Goal: Check status

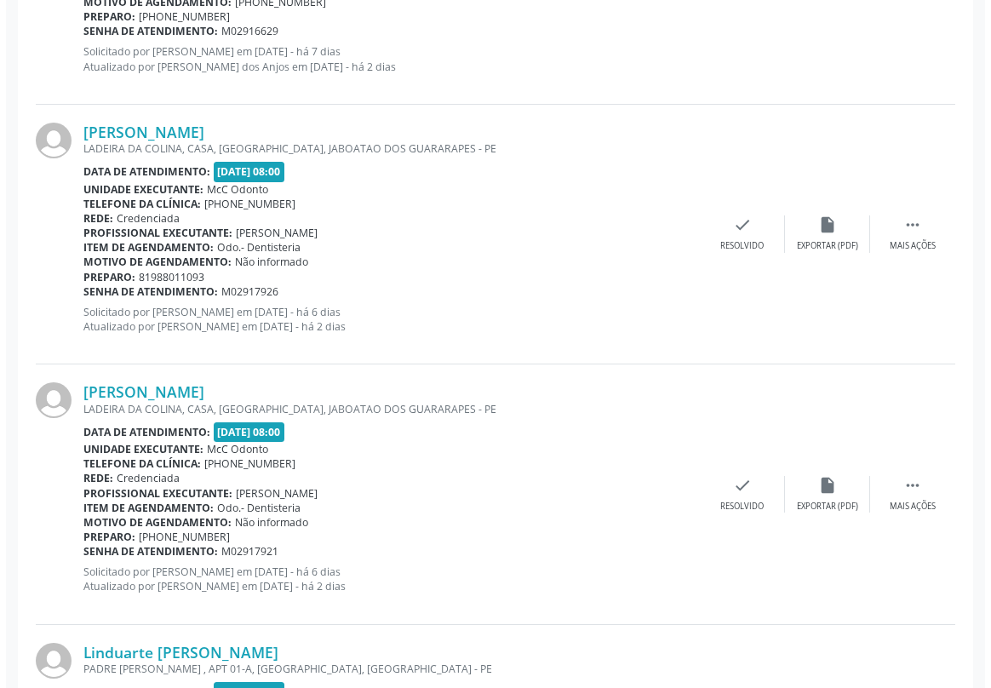
scroll to position [1548, 0]
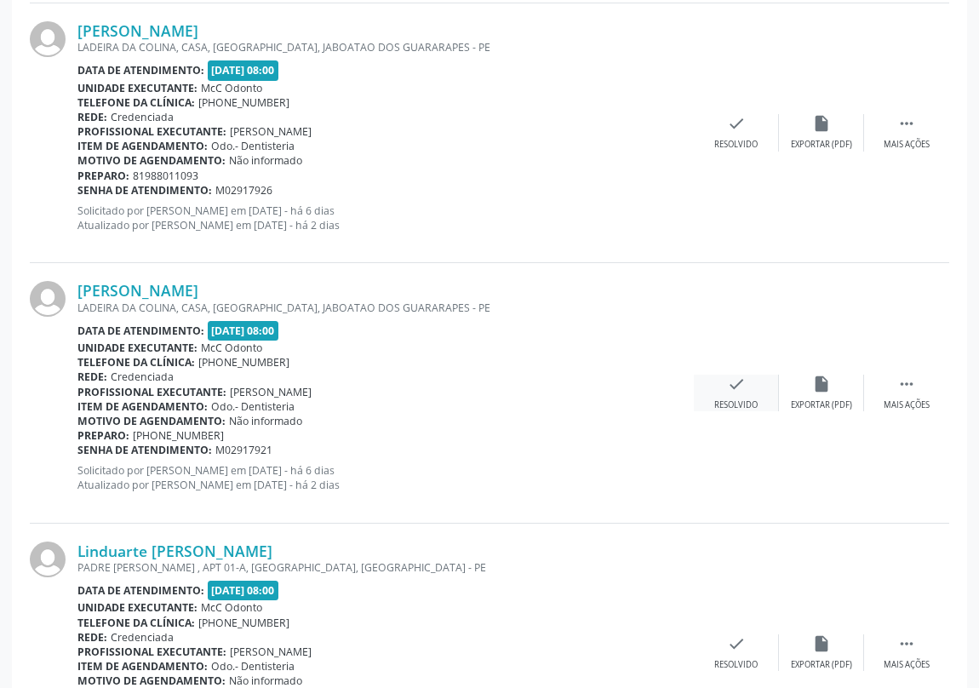
click at [732, 387] on icon "check" at bounding box center [736, 384] width 19 height 19
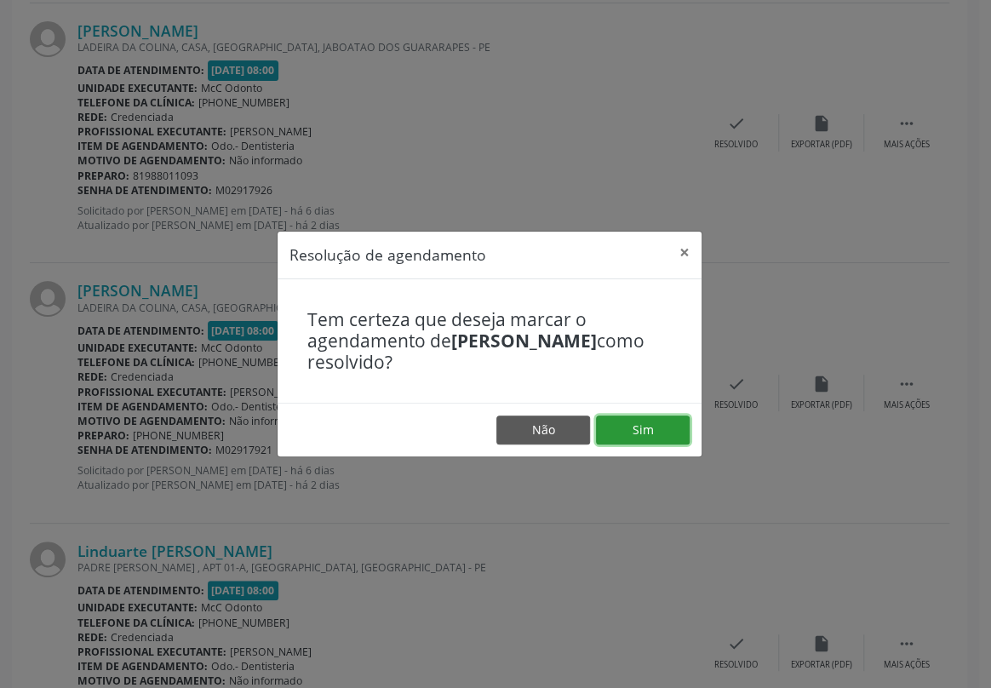
click at [651, 427] on button "Sim" at bounding box center [643, 429] width 94 height 29
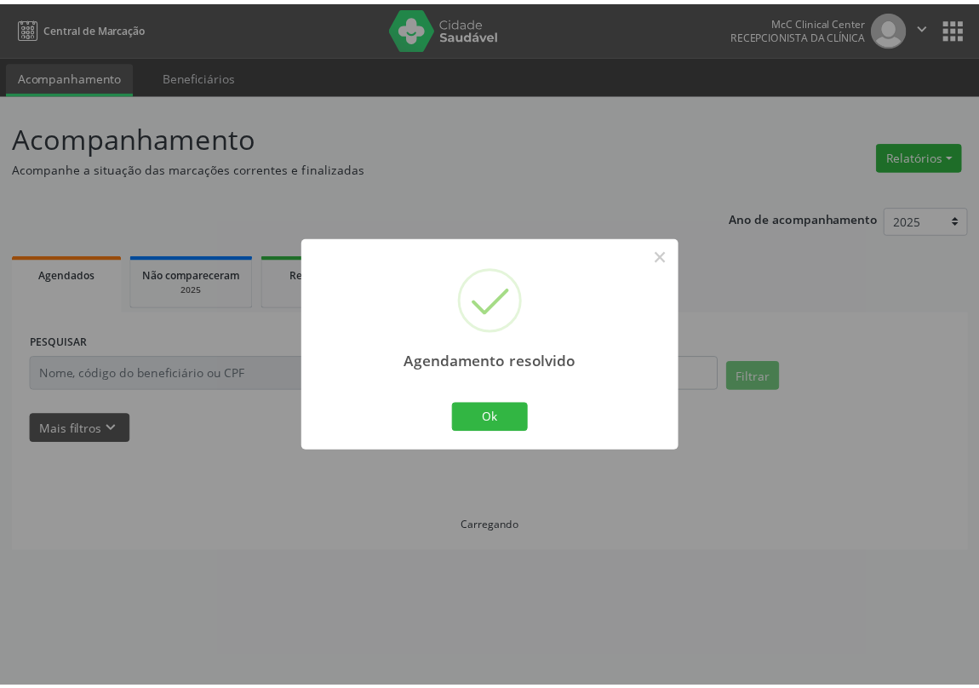
scroll to position [0, 0]
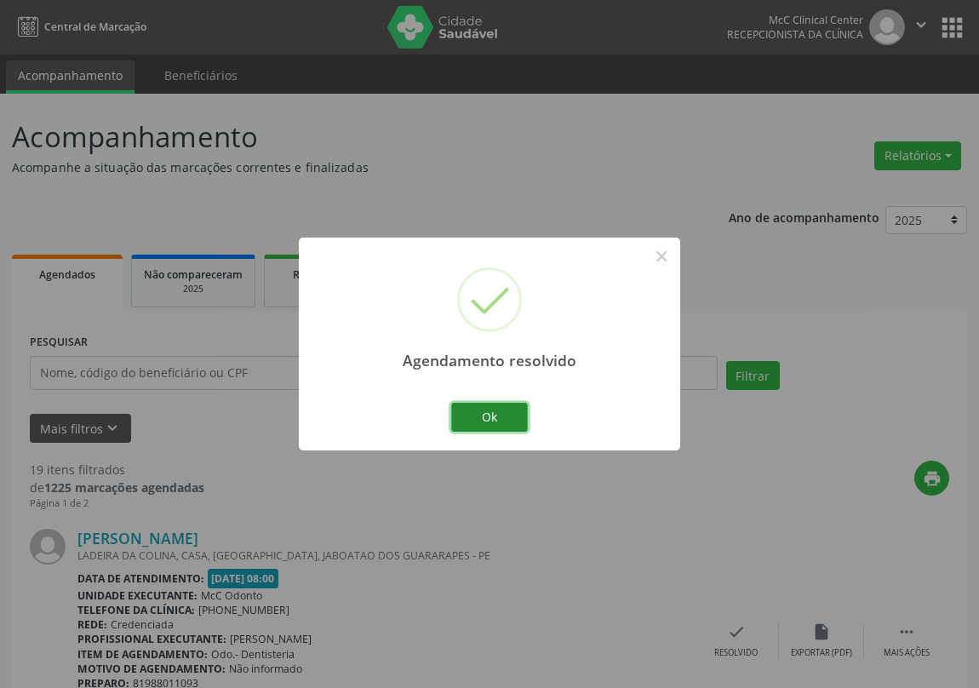
drag, startPoint x: 490, startPoint y: 414, endPoint x: 501, endPoint y: 399, distance: 18.2
click at [491, 411] on button "Ok" at bounding box center [489, 417] width 77 height 29
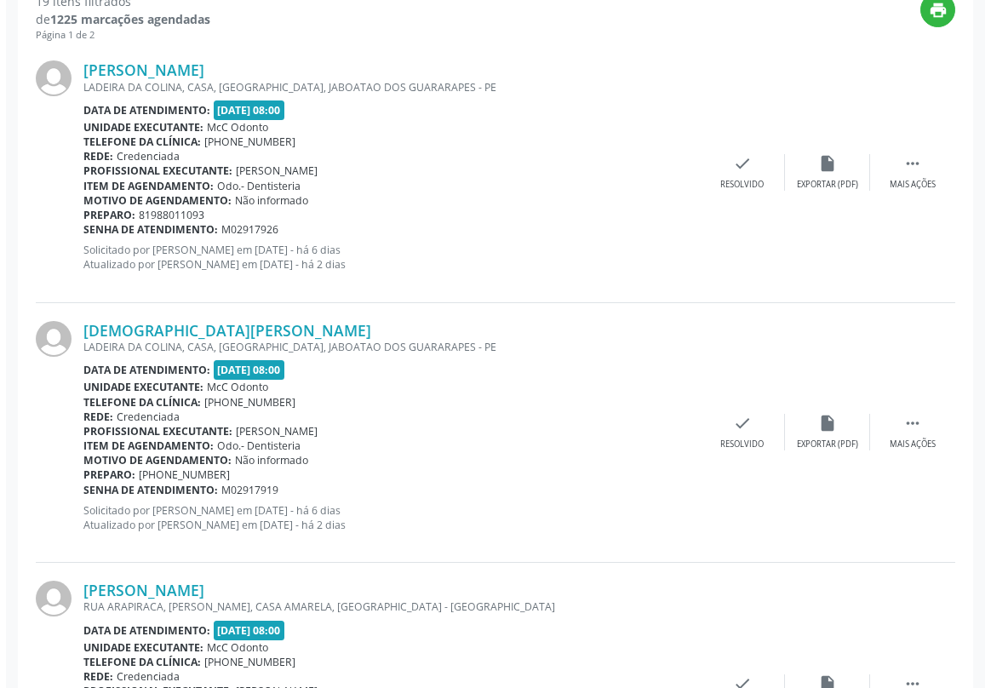
scroll to position [541, 0]
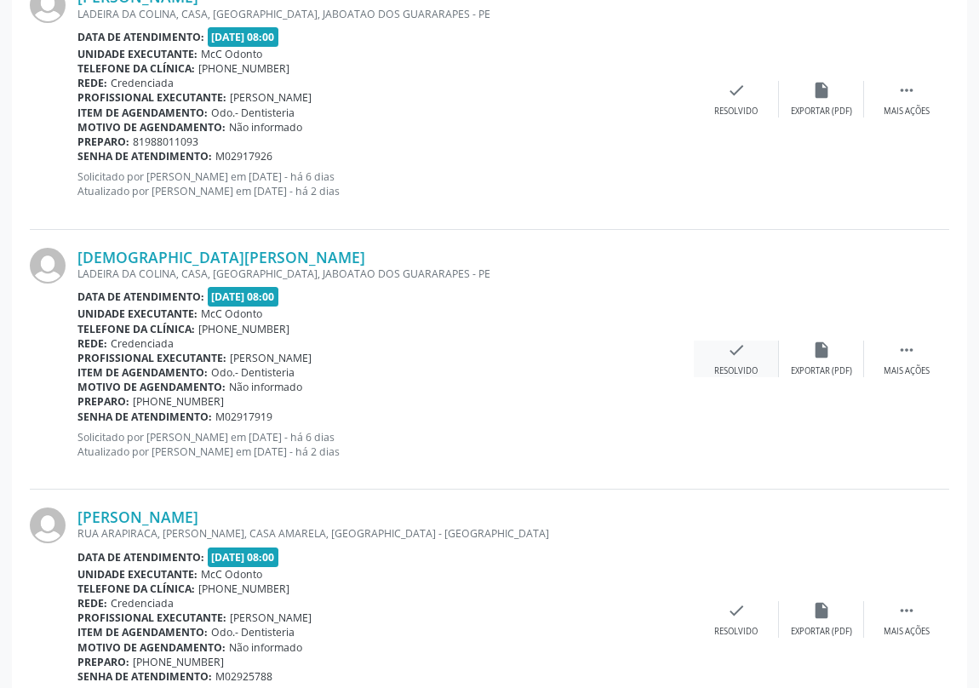
click at [734, 352] on icon "check" at bounding box center [736, 350] width 19 height 19
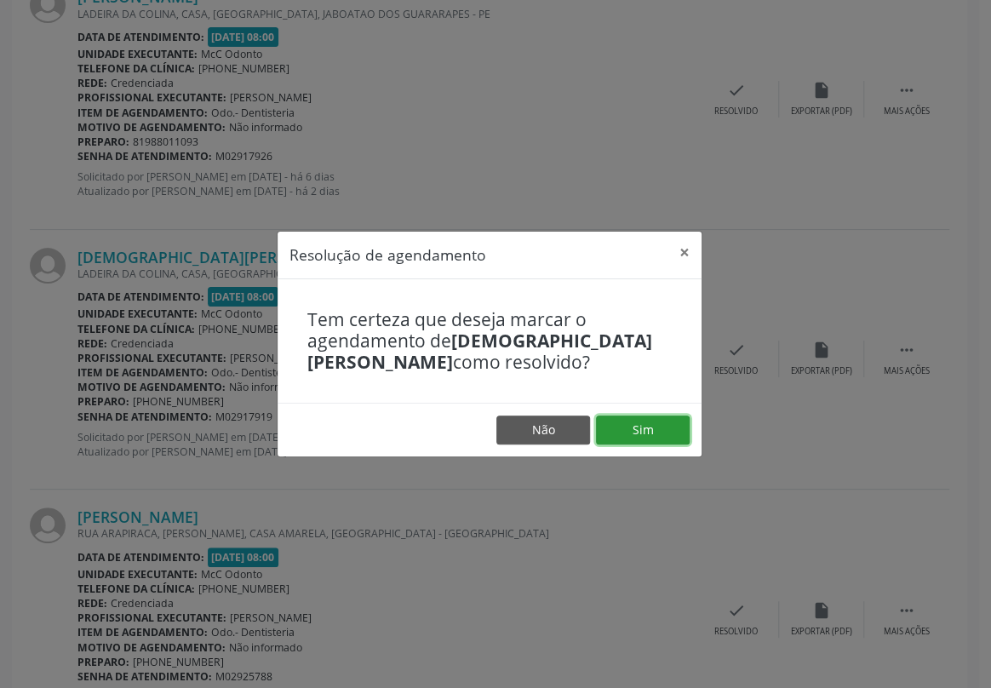
click at [639, 430] on button "Sim" at bounding box center [643, 429] width 94 height 29
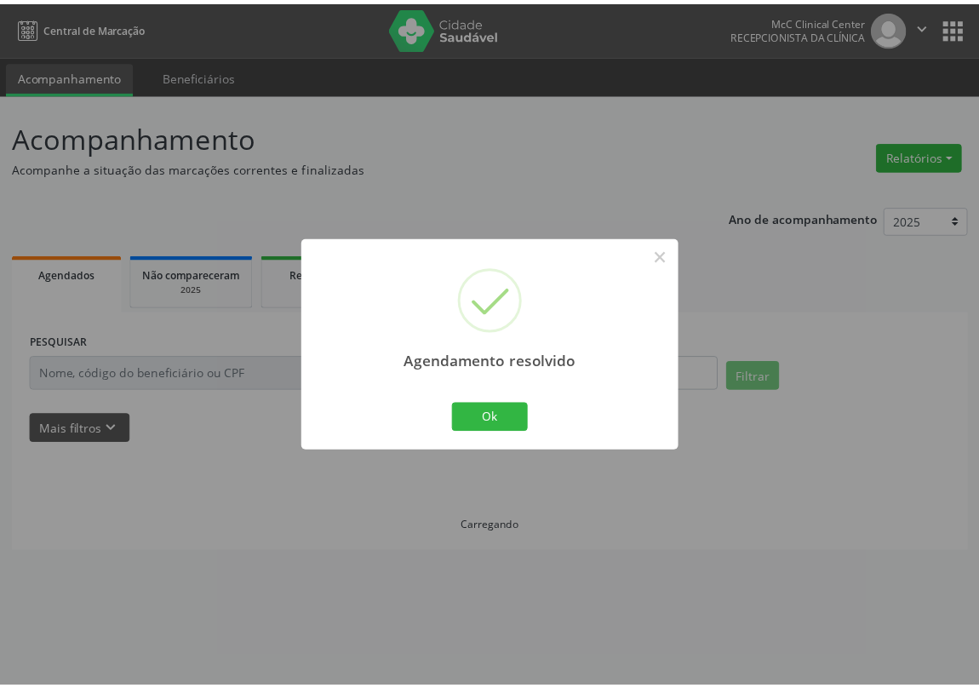
scroll to position [0, 0]
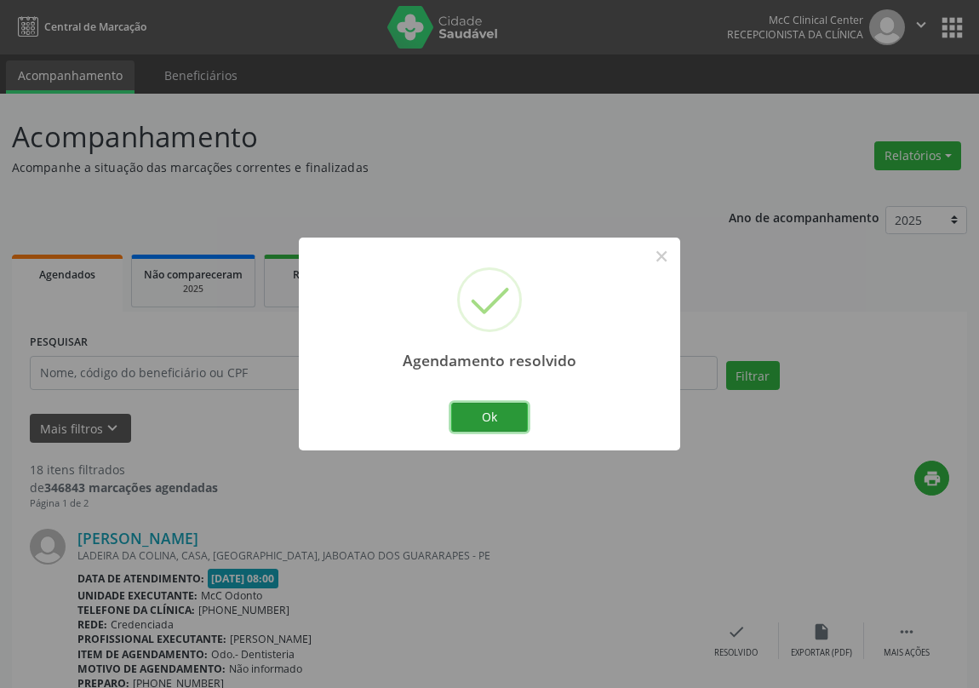
click at [490, 411] on button "Ok" at bounding box center [489, 417] width 77 height 29
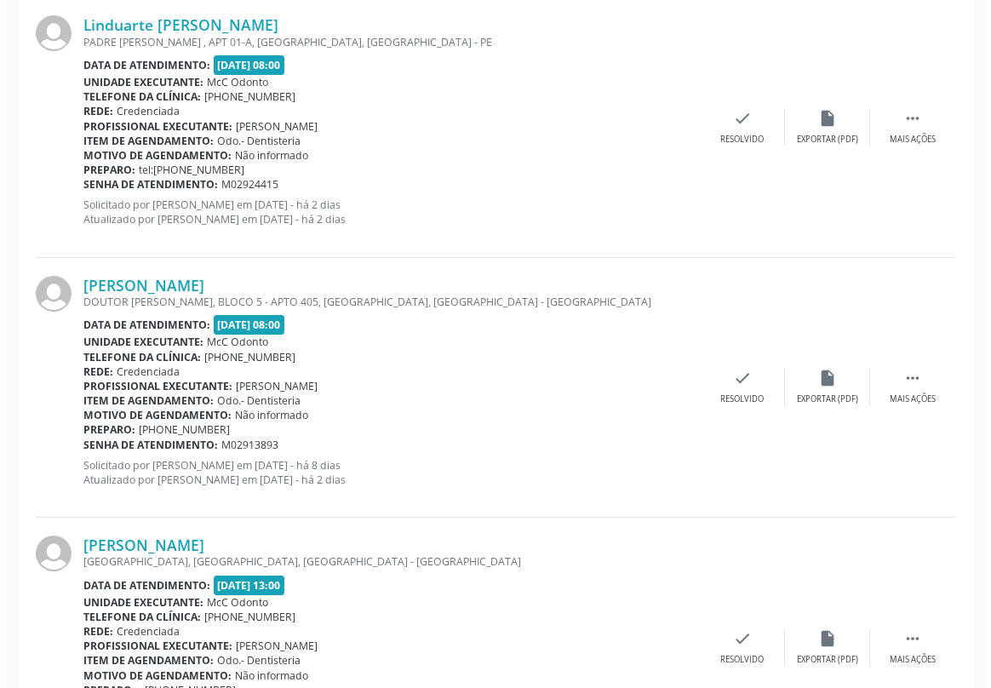
scroll to position [1857, 0]
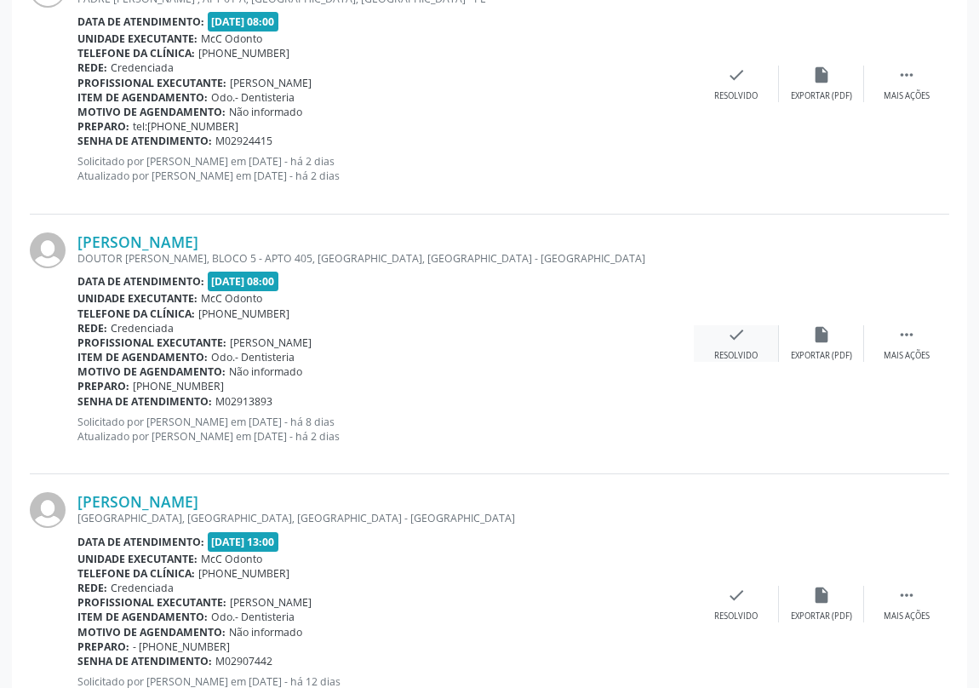
click at [732, 331] on icon "check" at bounding box center [736, 334] width 19 height 19
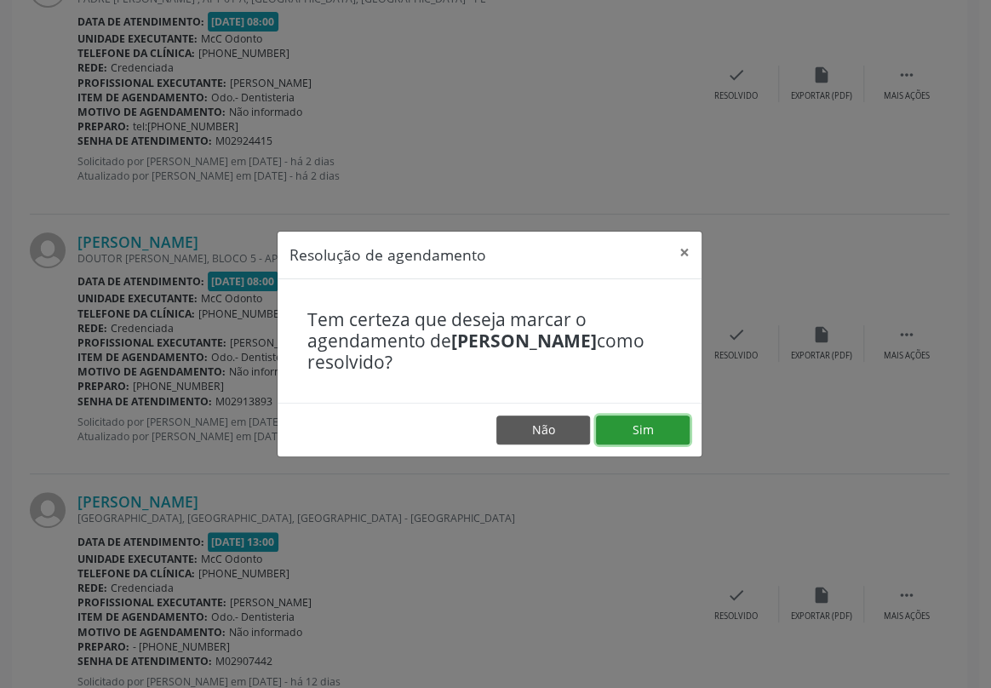
click at [639, 426] on button "Sim" at bounding box center [643, 429] width 94 height 29
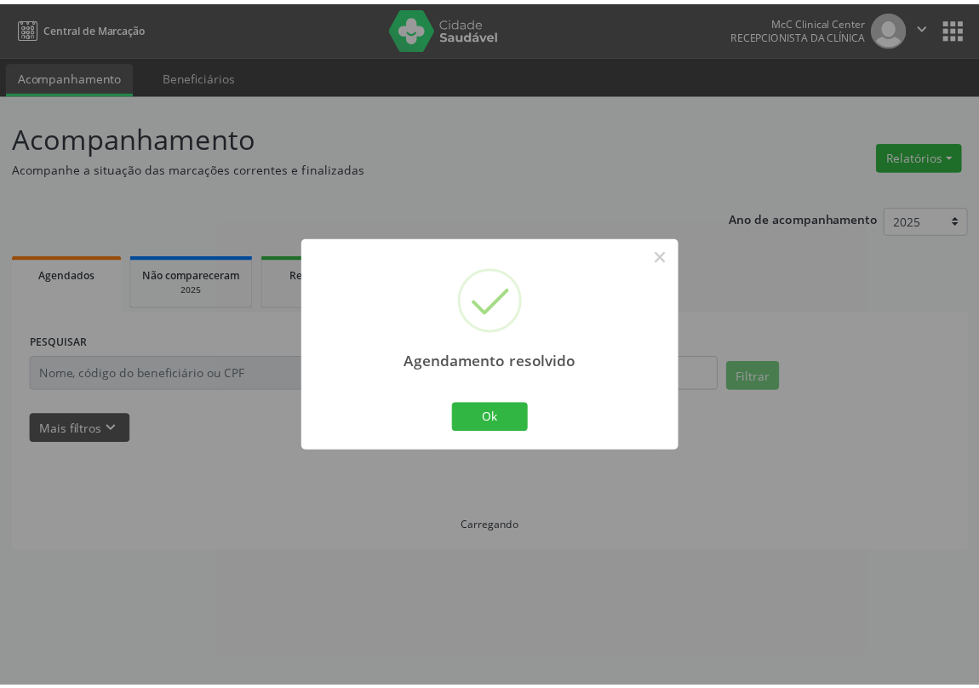
scroll to position [0, 0]
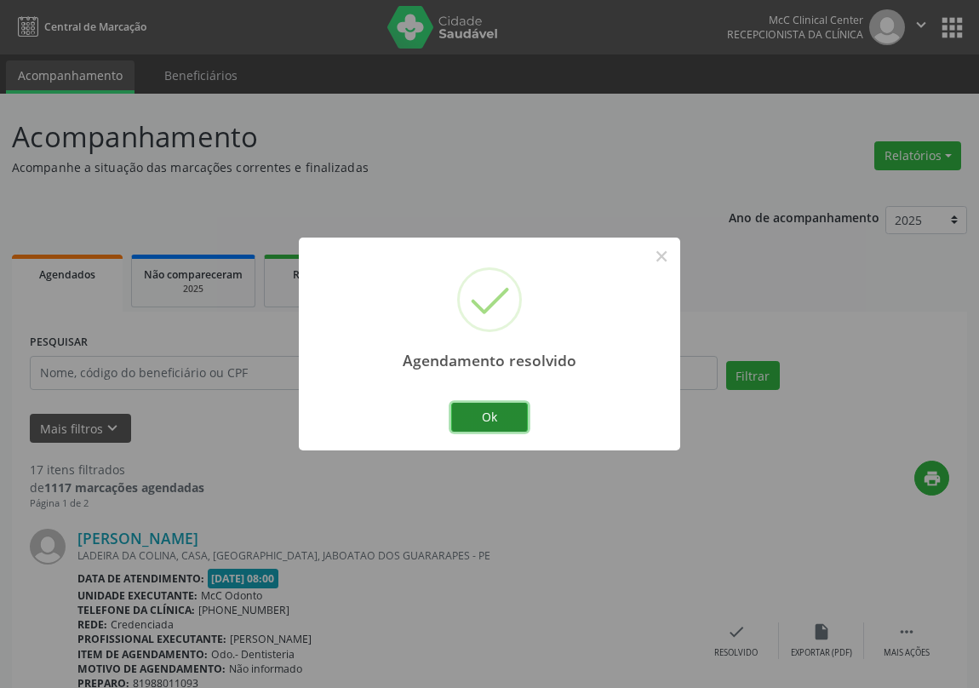
drag, startPoint x: 502, startPoint y: 411, endPoint x: 507, endPoint y: 402, distance: 10.3
click at [503, 409] on button "Ok" at bounding box center [489, 417] width 77 height 29
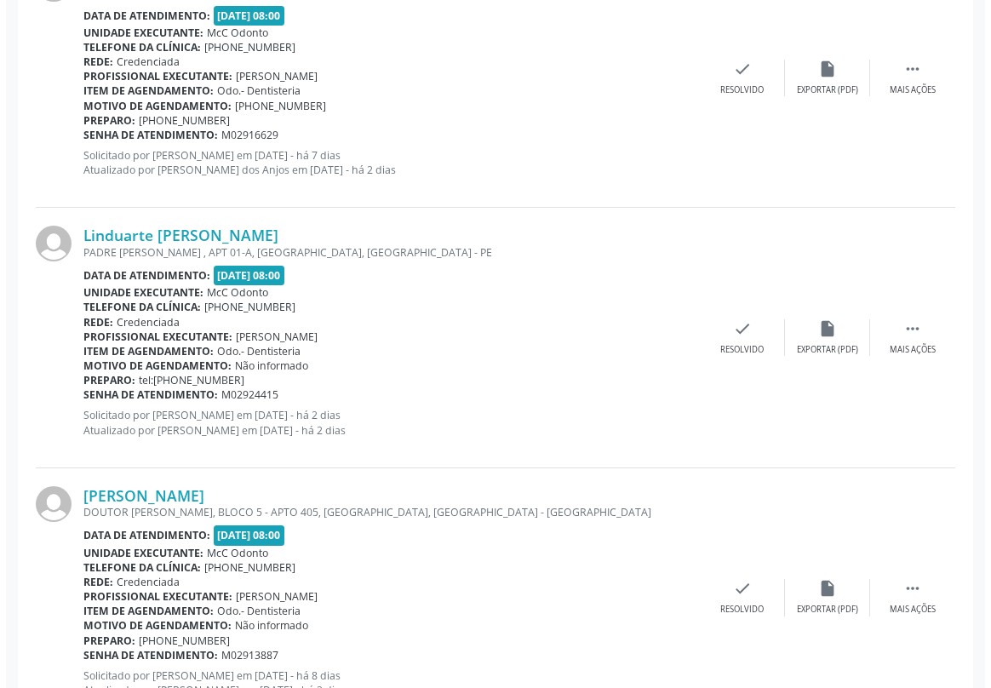
scroll to position [1238, 0]
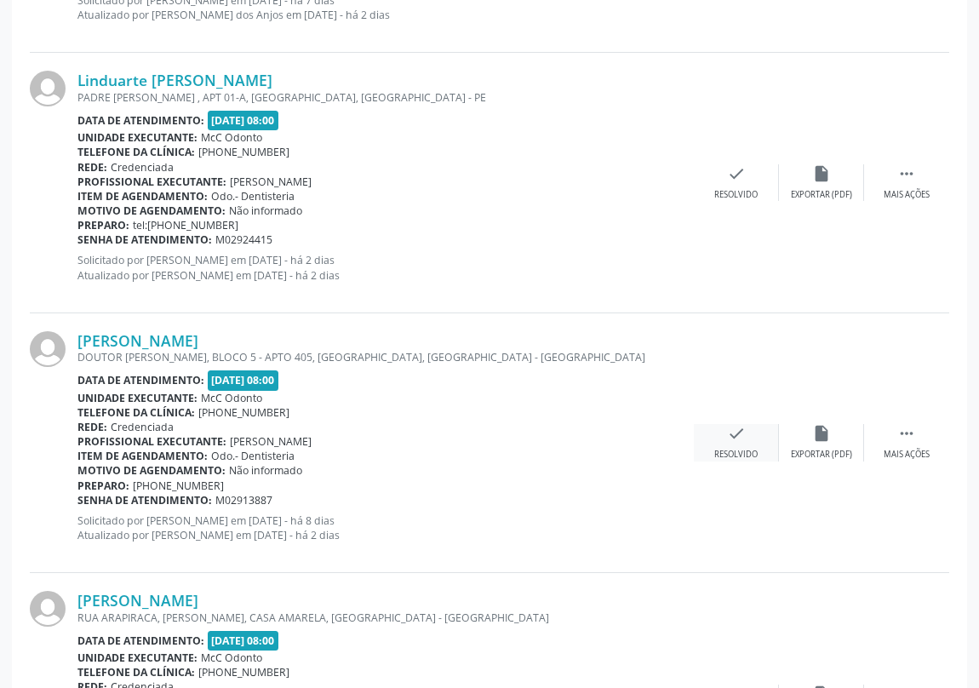
click at [728, 432] on icon "check" at bounding box center [736, 433] width 19 height 19
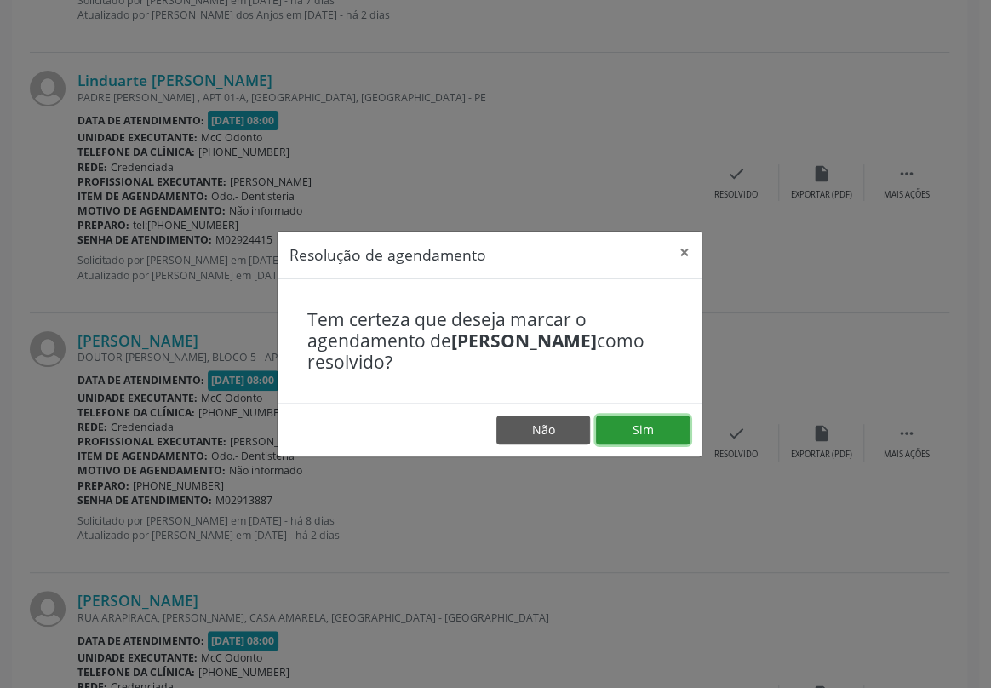
click at [641, 430] on button "Sim" at bounding box center [643, 429] width 94 height 29
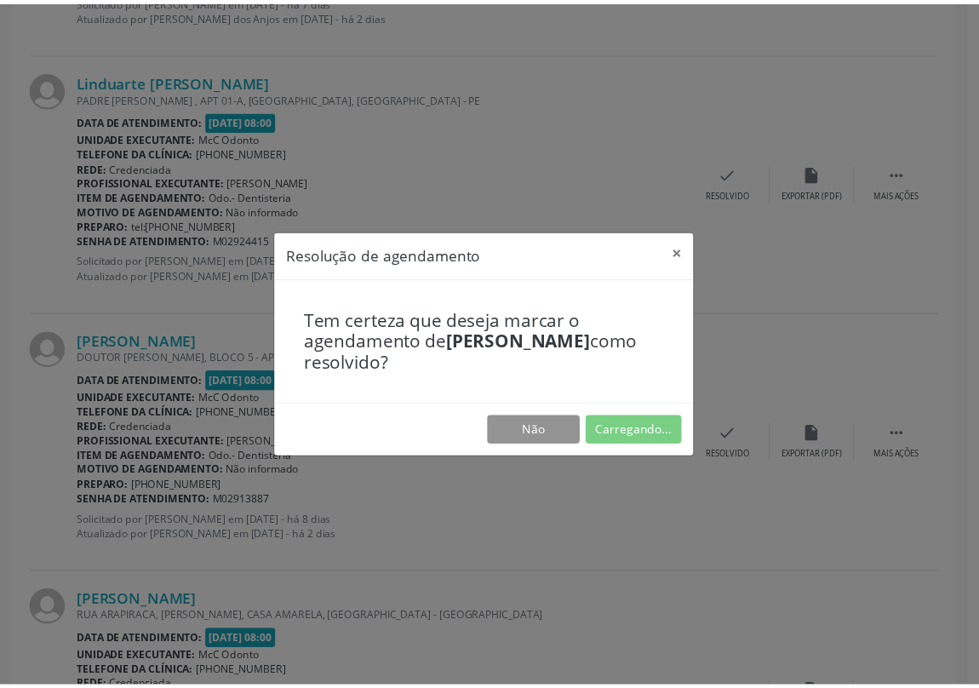
scroll to position [0, 0]
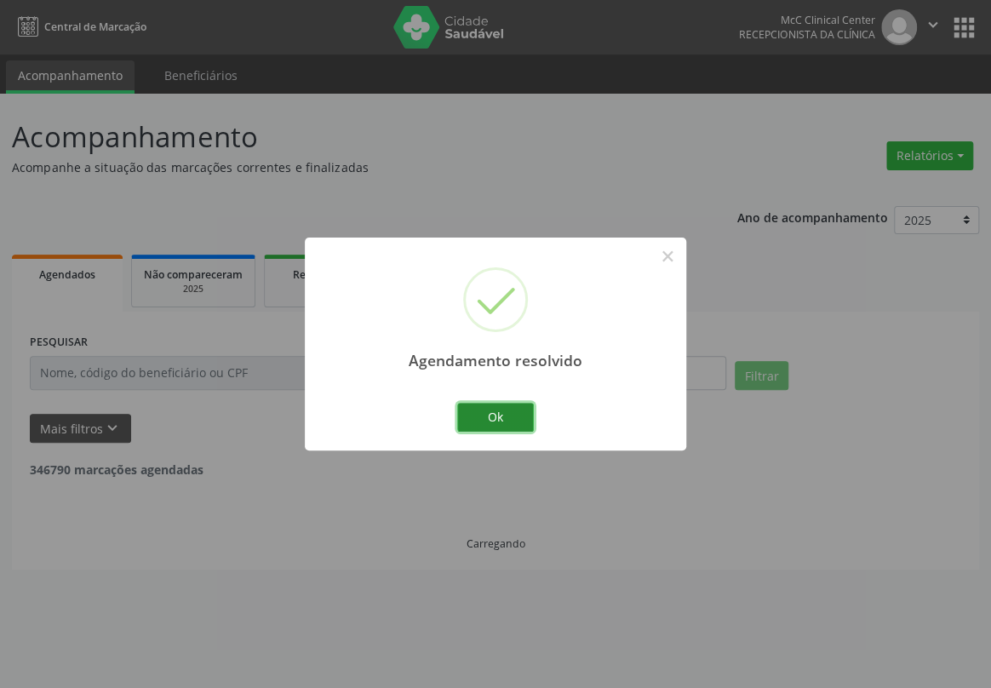
click at [494, 416] on button "Ok" at bounding box center [495, 417] width 77 height 29
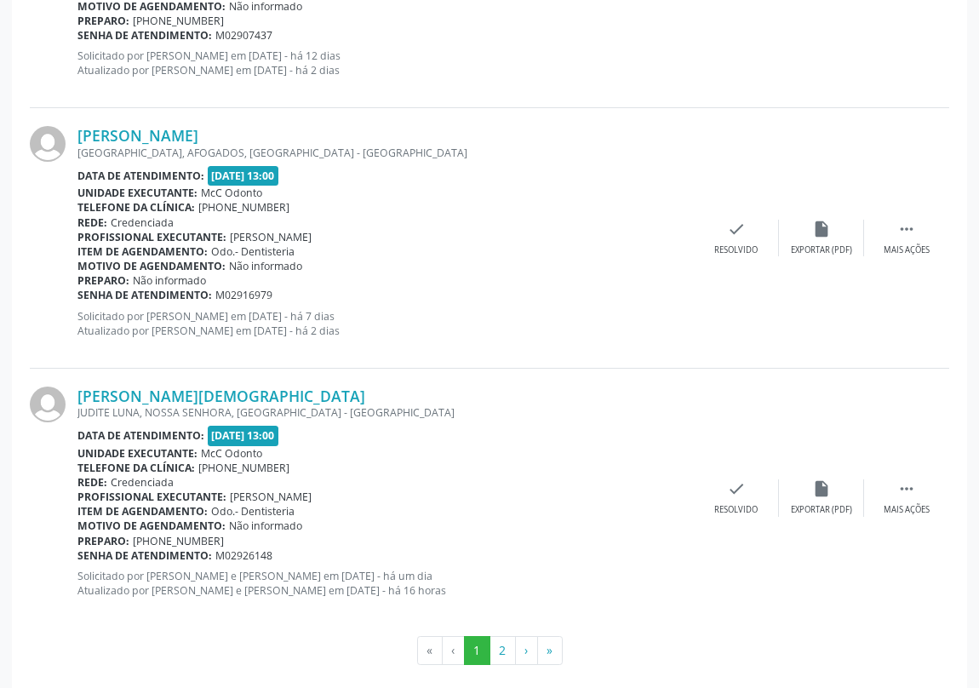
scroll to position [3796, 0]
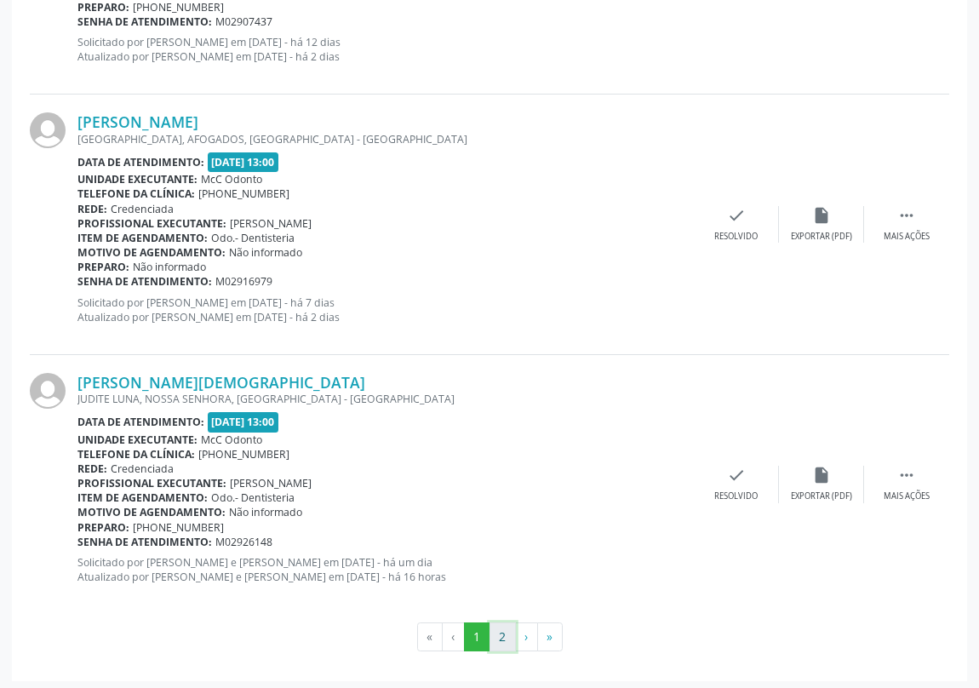
click at [503, 634] on button "2" at bounding box center [503, 636] width 26 height 29
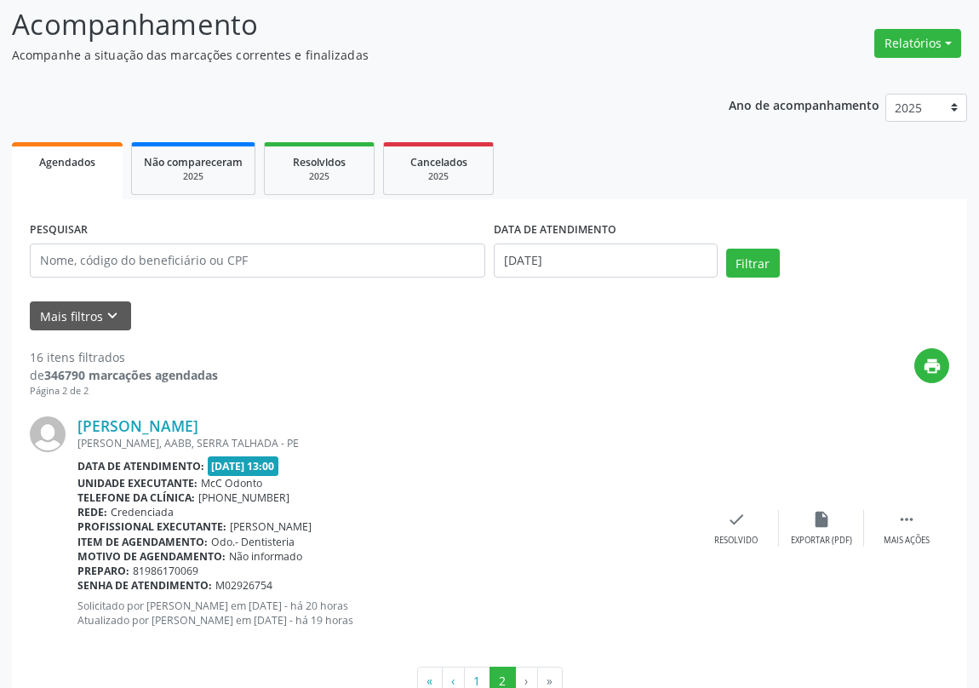
scroll to position [160, 0]
